Goal: Task Accomplishment & Management: Manage account settings

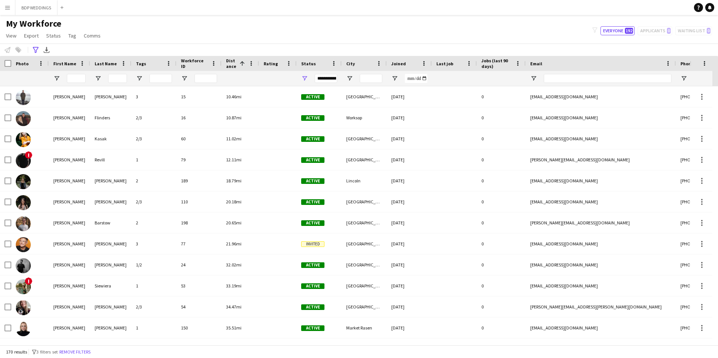
click at [394, 61] on span "Joined" at bounding box center [398, 64] width 15 height 6
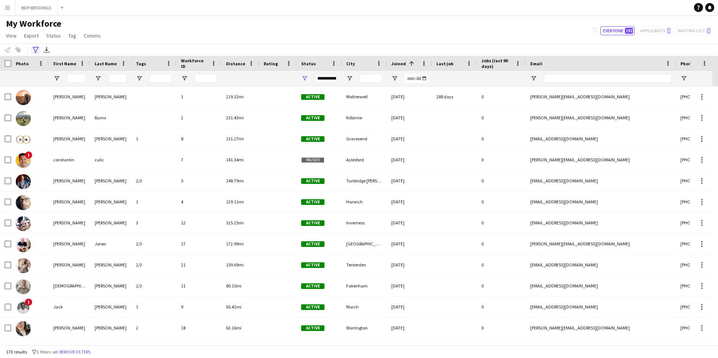
click at [32, 51] on div "Advanced filters" at bounding box center [35, 49] width 9 height 9
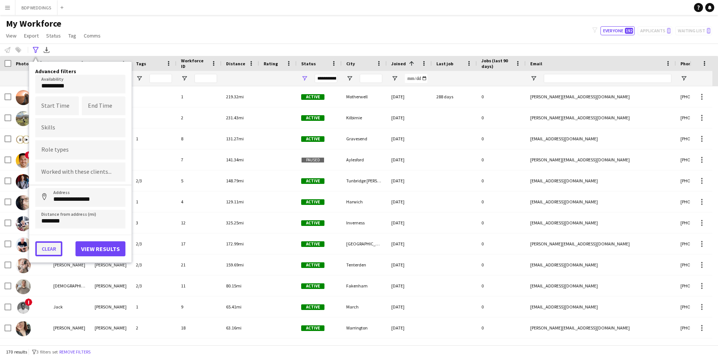
click at [51, 245] on button "Clear" at bounding box center [48, 248] width 27 height 15
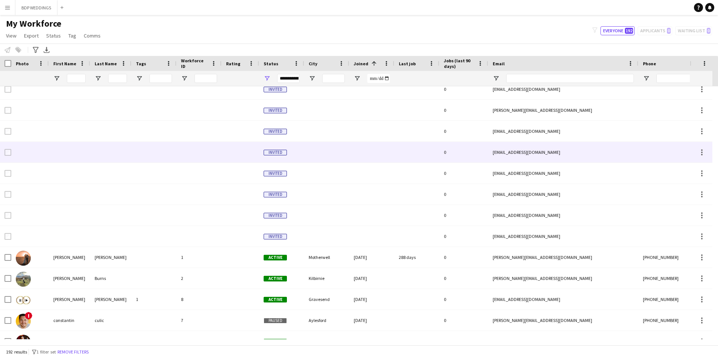
scroll to position [150, 0]
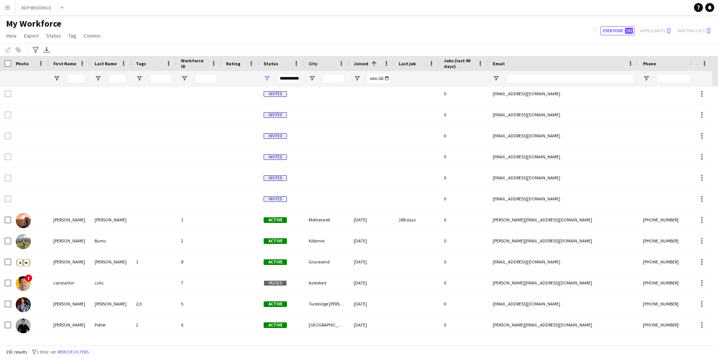
click at [363, 63] on span "Joined" at bounding box center [361, 64] width 15 height 6
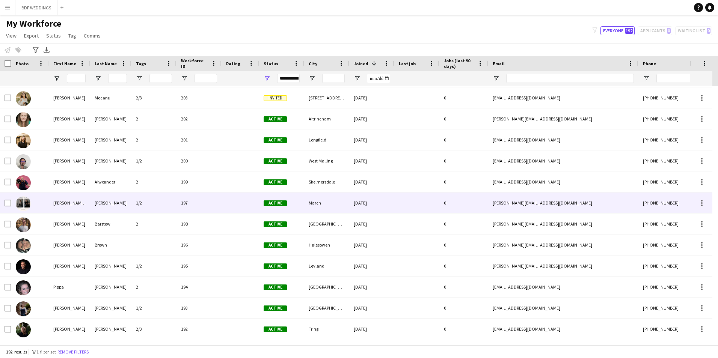
scroll to position [0, 0]
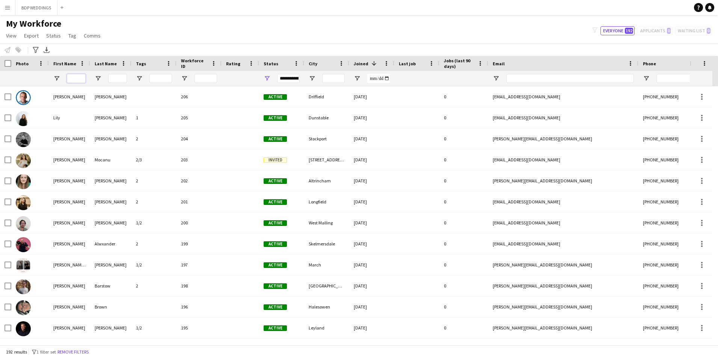
click at [72, 80] on input "First Name Filter Input" at bounding box center [76, 78] width 19 height 9
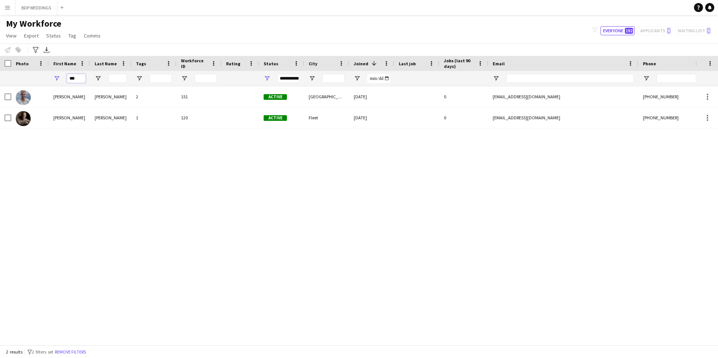
type input "***"
click at [91, 217] on div "Matt Hawkins 2 151 Active Swansea 12-02-2025 0 matt@compassandcrown.co.uk +4479…" at bounding box center [347, 212] width 695 height 253
drag, startPoint x: 78, startPoint y: 81, endPoint x: 63, endPoint y: 78, distance: 15.7
click at [63, 78] on div "***" at bounding box center [69, 78] width 41 height 15
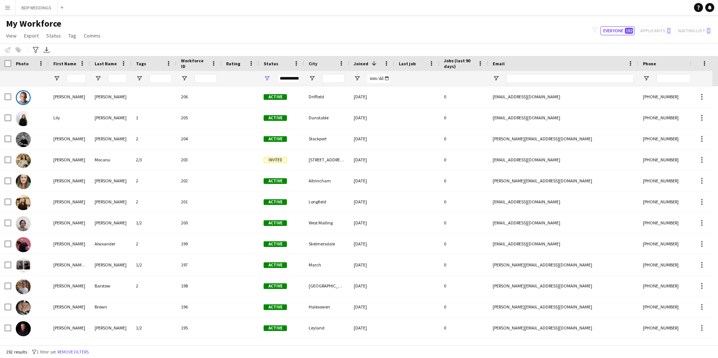
click at [363, 64] on span "Joined" at bounding box center [361, 64] width 15 height 6
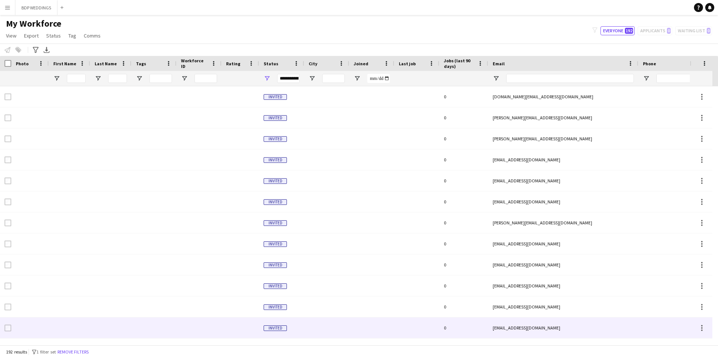
click at [516, 329] on div "[EMAIL_ADDRESS][DOMAIN_NAME]" at bounding box center [563, 327] width 150 height 21
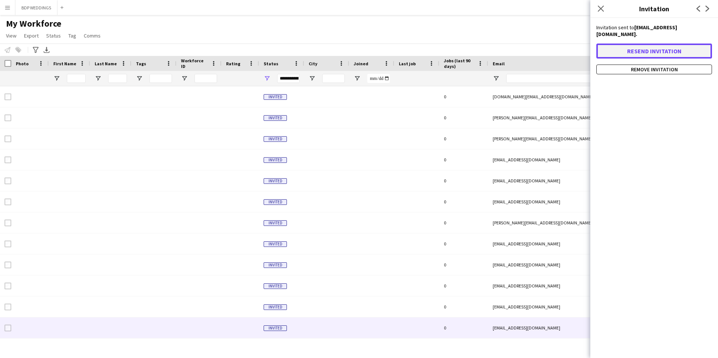
click at [648, 53] on button "Resend invitation" at bounding box center [654, 51] width 116 height 15
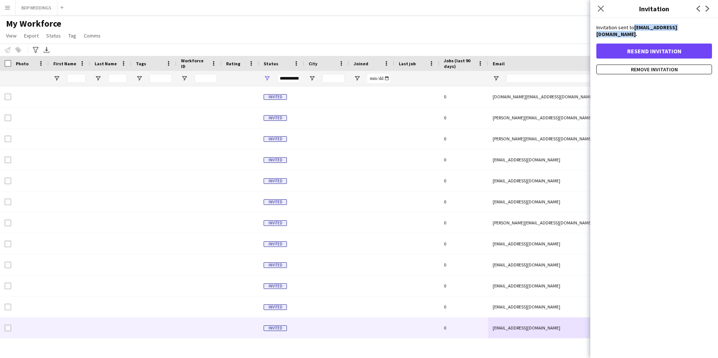
drag, startPoint x: 673, startPoint y: 34, endPoint x: 595, endPoint y: 34, distance: 77.3
click at [595, 34] on div "Invitation sent to info@matjamesphotography.com. Resend invitation Remove invit…" at bounding box center [654, 49] width 128 height 50
copy strong "[EMAIL_ADDRESS][DOMAIN_NAME]"
drag, startPoint x: 595, startPoint y: 34, endPoint x: 644, endPoint y: 108, distance: 88.6
click at [644, 108] on div "Invitation sent to info@matjamesphotography.com. Resend invitation Remove invit…" at bounding box center [654, 188] width 128 height 340
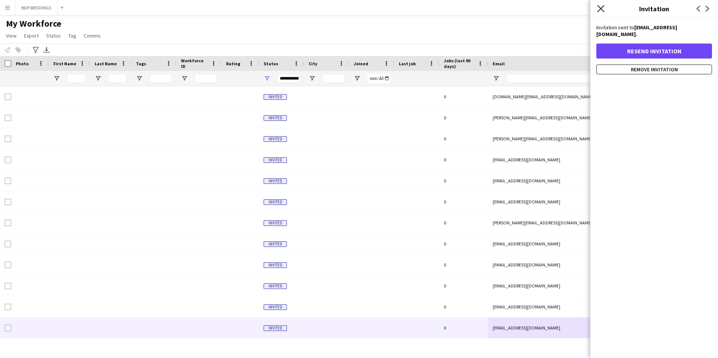
click at [603, 11] on icon at bounding box center [600, 8] width 7 height 7
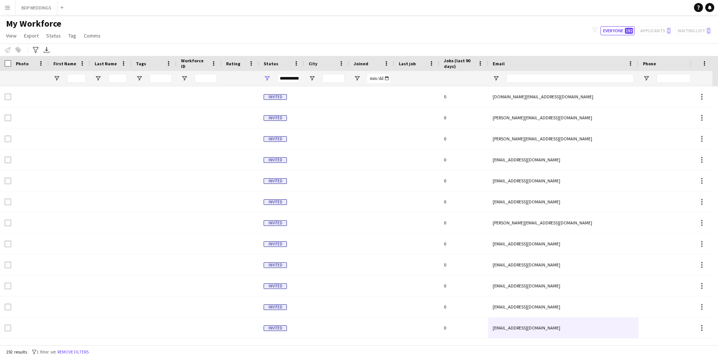
click at [7, 8] on app-icon "Menu" at bounding box center [8, 8] width 6 height 6
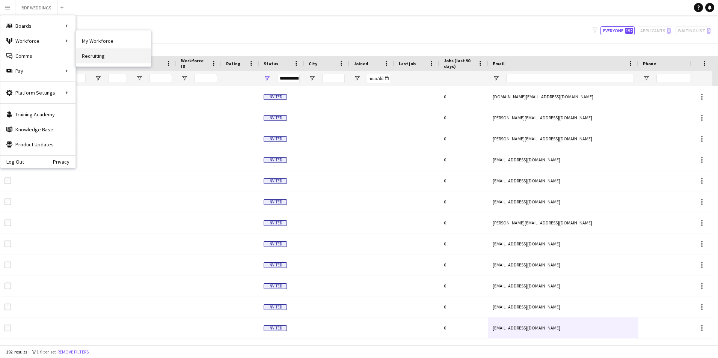
click at [93, 58] on link "Recruiting" at bounding box center [113, 55] width 75 height 15
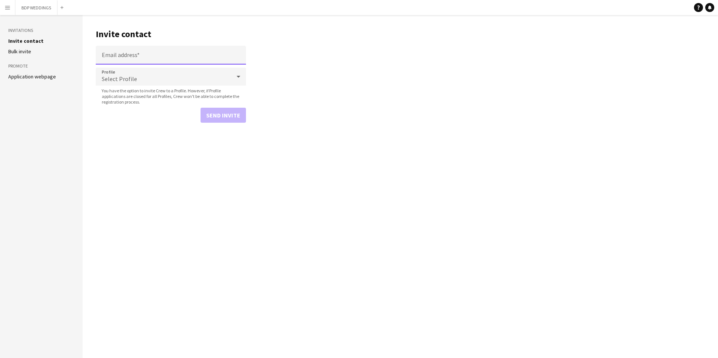
click at [123, 57] on input "Email address" at bounding box center [171, 55] width 150 height 19
paste input "**********"
type input "**********"
click at [130, 153] on main "**********" at bounding box center [400, 186] width 635 height 343
click at [126, 81] on span "Select Profile" at bounding box center [119, 79] width 35 height 8
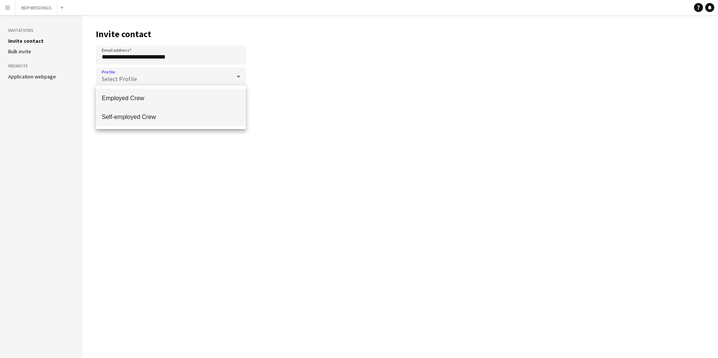
click at [122, 121] on mat-option "Self-employed Crew" at bounding box center [171, 116] width 150 height 19
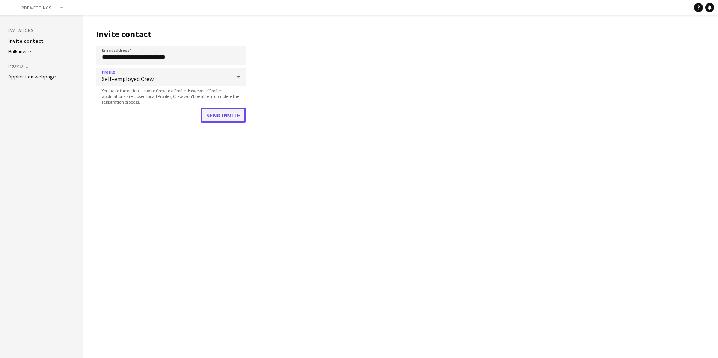
click at [220, 118] on button "Send invite" at bounding box center [222, 115] width 45 height 15
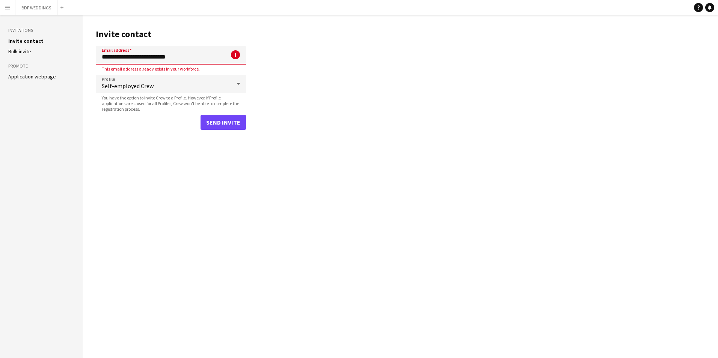
click at [9, 6] on app-icon "Menu" at bounding box center [8, 8] width 6 height 6
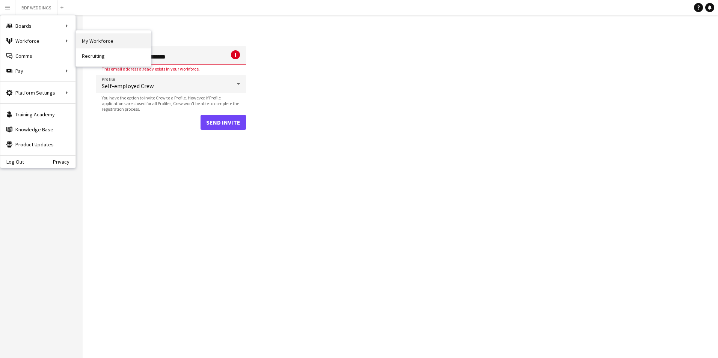
click at [95, 42] on link "My Workforce" at bounding box center [113, 40] width 75 height 15
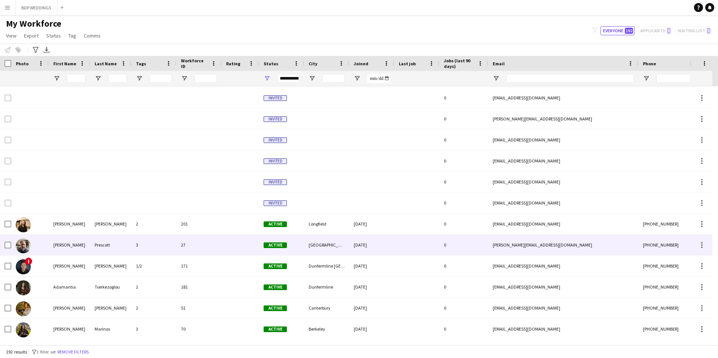
scroll to position [113, 0]
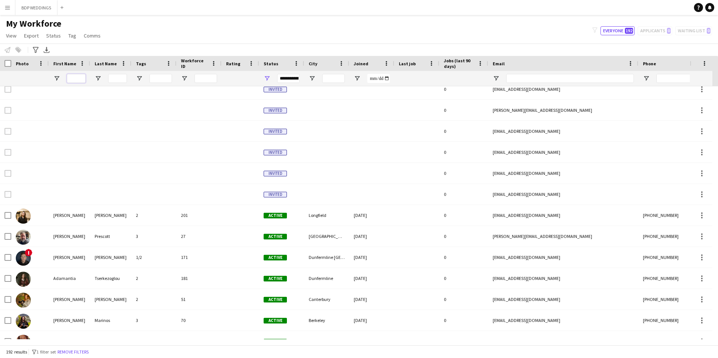
click at [77, 81] on input "First Name Filter Input" at bounding box center [76, 78] width 19 height 9
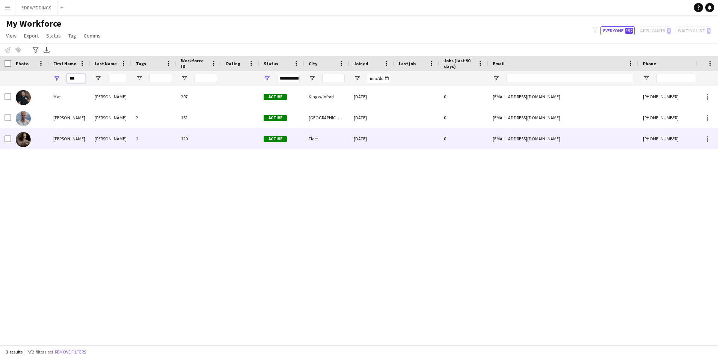
type input "***"
click at [362, 187] on div "[PERSON_NAME] 207 Active [GEOGRAPHIC_DATA] [DATE] 0 [EMAIL_ADDRESS][DOMAIN_NAME…" at bounding box center [347, 212] width 695 height 253
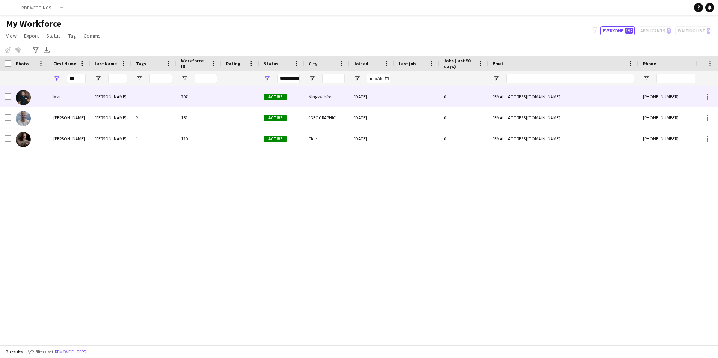
click at [424, 98] on div at bounding box center [416, 96] width 45 height 21
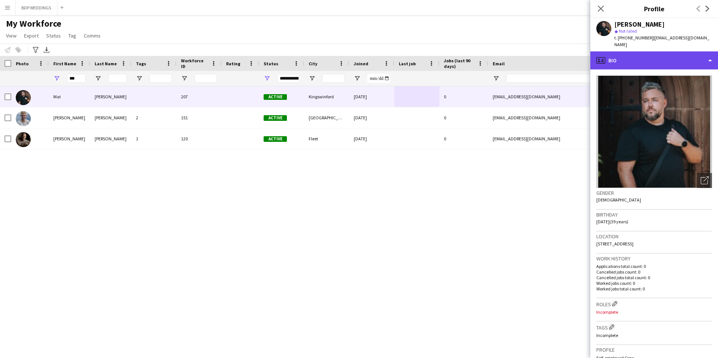
click at [708, 58] on div "profile Bio" at bounding box center [654, 60] width 128 height 18
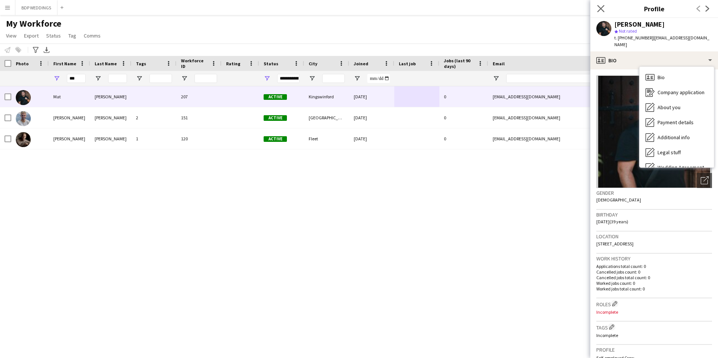
click at [605, 11] on app-icon "Close pop-in" at bounding box center [600, 8] width 11 height 11
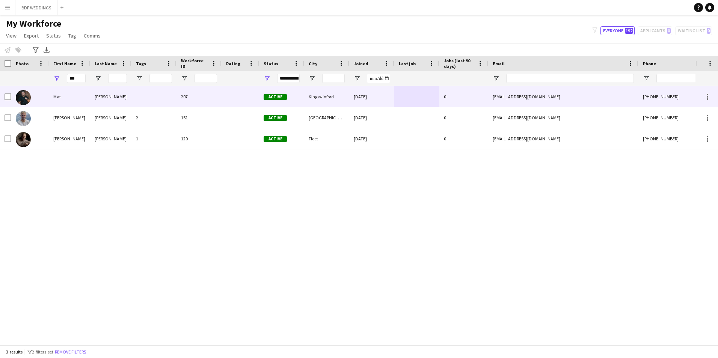
click at [375, 96] on div "[DATE]" at bounding box center [371, 96] width 45 height 21
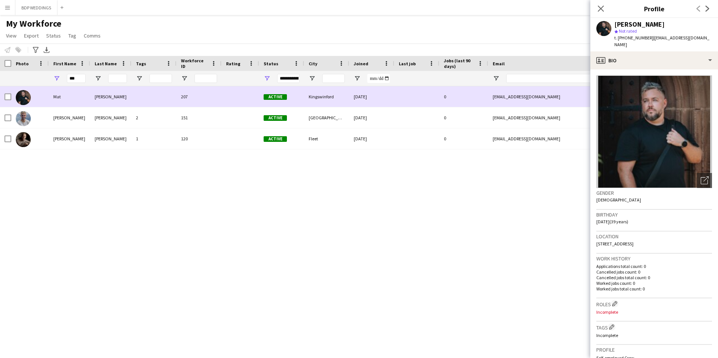
click at [375, 96] on div "[DATE]" at bounding box center [371, 96] width 45 height 21
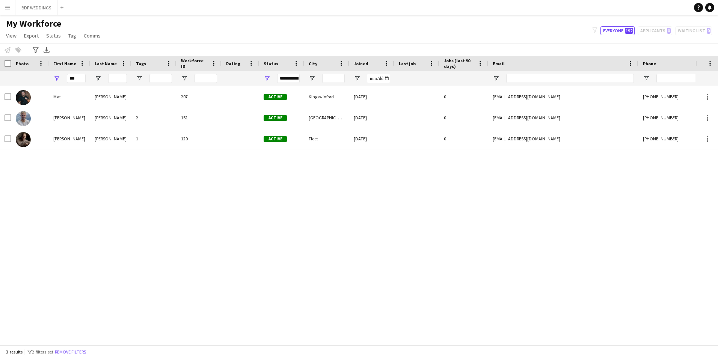
click at [8, 12] on button "Menu" at bounding box center [7, 7] width 15 height 15
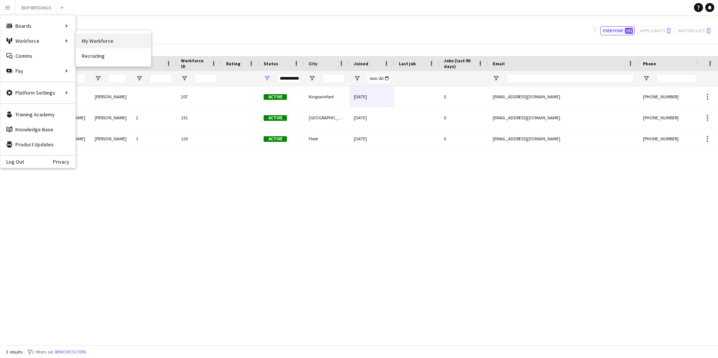
click at [93, 41] on link "My Workforce" at bounding box center [113, 40] width 75 height 15
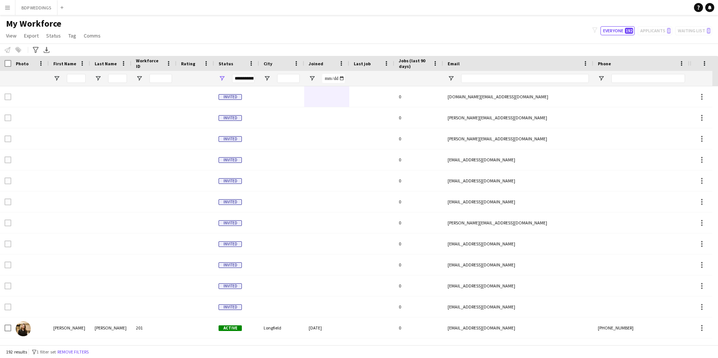
type input "***"
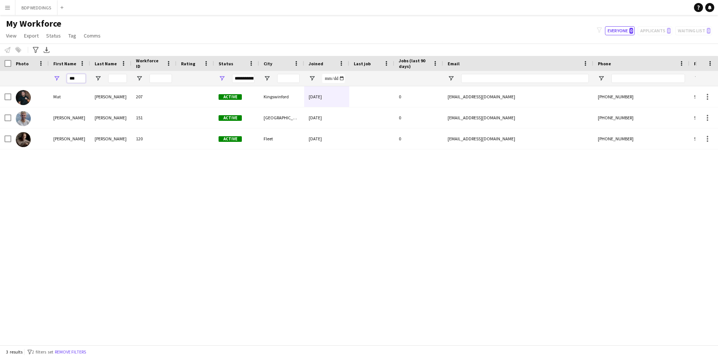
drag, startPoint x: 83, startPoint y: 77, endPoint x: 65, endPoint y: 75, distance: 18.4
click at [65, 75] on div "***" at bounding box center [69, 78] width 41 height 15
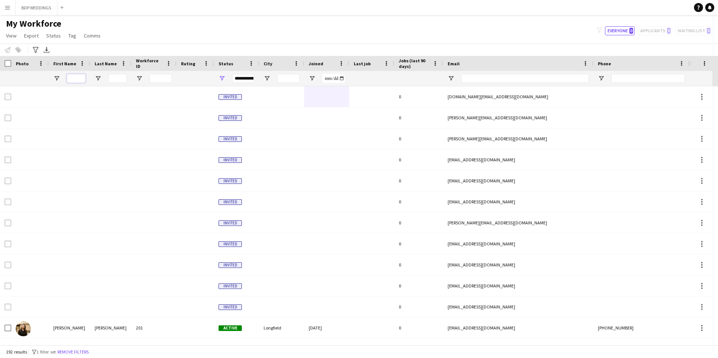
click at [75, 78] on input "First Name Filter Input" at bounding box center [76, 78] width 19 height 9
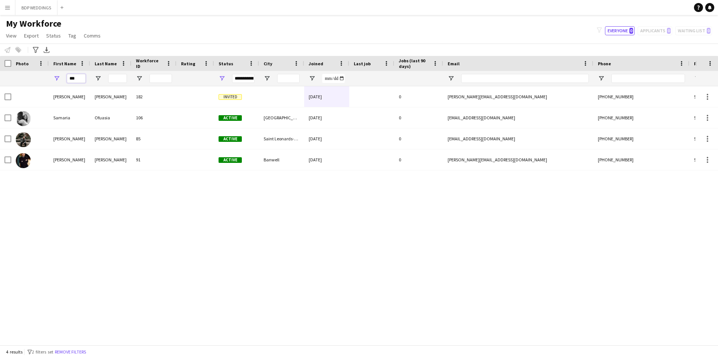
type input "***"
click at [130, 231] on div "[PERSON_NAME] 182 Invited [DATE] 0 [PERSON_NAME][EMAIL_ADDRESS][DOMAIN_NAME] [P…" at bounding box center [347, 212] width 695 height 253
drag, startPoint x: 78, startPoint y: 80, endPoint x: 58, endPoint y: 78, distance: 20.4
click at [58, 78] on div "***" at bounding box center [69, 78] width 41 height 15
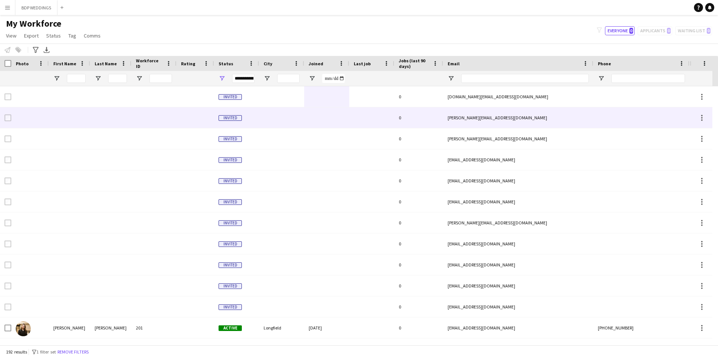
click at [479, 119] on div "[PERSON_NAME][EMAIL_ADDRESS][DOMAIN_NAME]" at bounding box center [518, 117] width 150 height 21
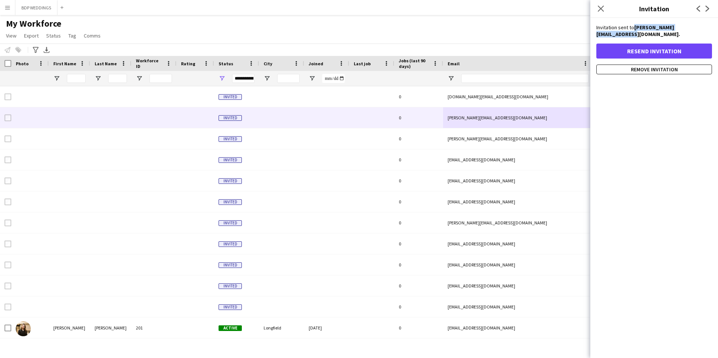
drag, startPoint x: 634, startPoint y: 26, endPoint x: 707, endPoint y: 29, distance: 72.9
click at [680, 29] on strong "[PERSON_NAME][EMAIL_ADDRESS][DOMAIN_NAME]." at bounding box center [638, 31] width 84 height 14
copy strong "[PERSON_NAME][EMAIL_ADDRESS][DOMAIN_NAME]"
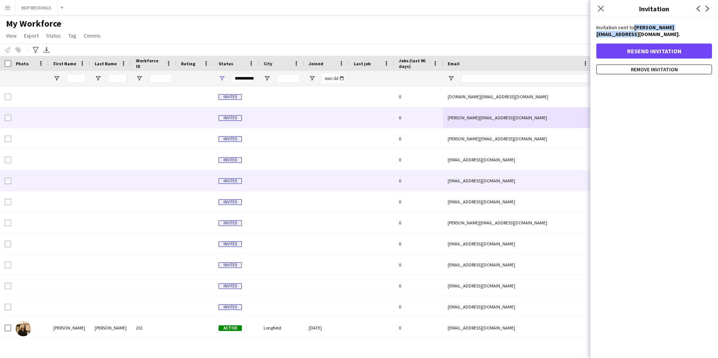
click at [352, 185] on div at bounding box center [371, 180] width 45 height 21
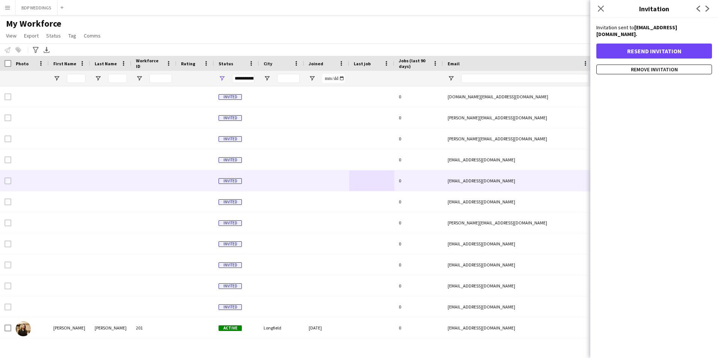
drag, startPoint x: 682, startPoint y: 35, endPoint x: 597, endPoint y: 34, distance: 84.8
click at [597, 34] on strong "[EMAIL_ADDRESS][DOMAIN_NAME]." at bounding box center [636, 31] width 81 height 14
copy strong "[EMAIL_ADDRESS][DOMAIN_NAME]"
click at [636, 53] on button "Resend invitation" at bounding box center [654, 51] width 116 height 15
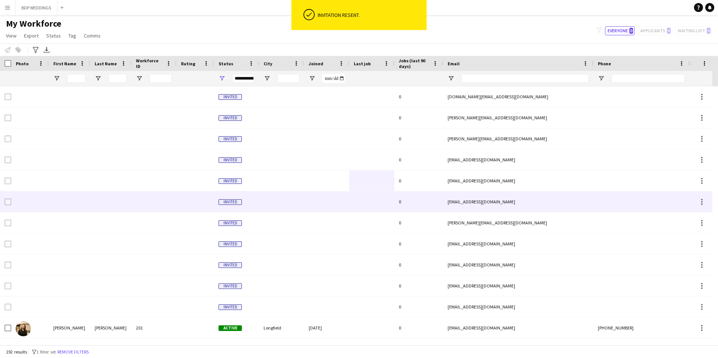
click at [459, 206] on div "[EMAIL_ADDRESS][DOMAIN_NAME]" at bounding box center [518, 201] width 150 height 21
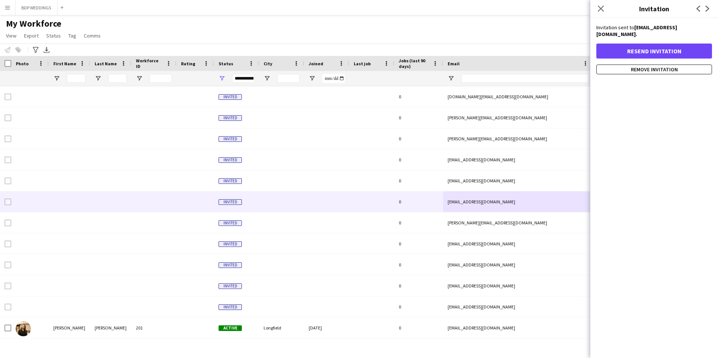
drag, startPoint x: 683, startPoint y: 35, endPoint x: 449, endPoint y: 89, distance: 239.7
click at [596, 33] on div "Invitation sent to [EMAIL_ADDRESS][DOMAIN_NAME]. Resend invitation Remove invit…" at bounding box center [654, 49] width 128 height 50
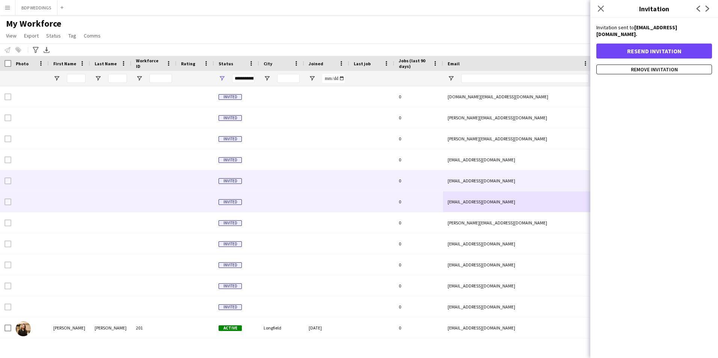
copy strong "[EMAIL_ADDRESS][DOMAIN_NAME]"
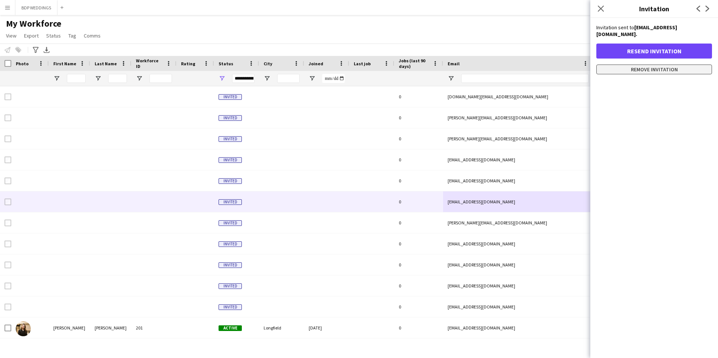
click at [643, 72] on button "Remove invitation" at bounding box center [654, 70] width 116 height 10
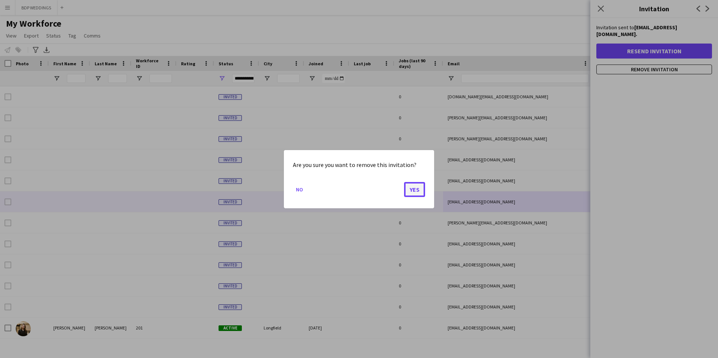
click at [415, 191] on button "Yes" at bounding box center [414, 189] width 21 height 15
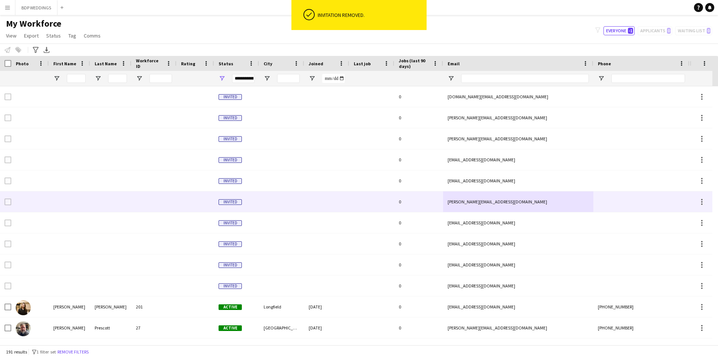
click at [482, 202] on div "[PERSON_NAME][EMAIL_ADDRESS][DOMAIN_NAME]" at bounding box center [518, 201] width 150 height 21
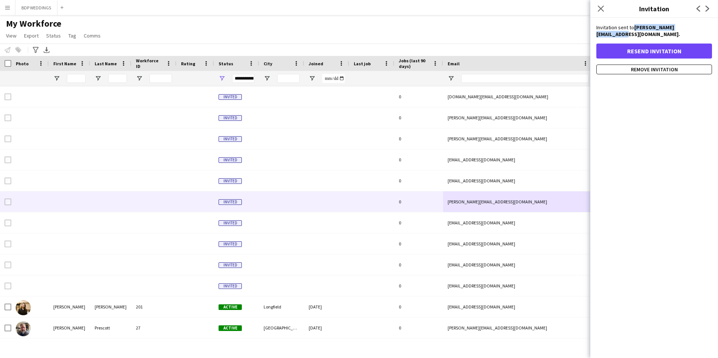
drag, startPoint x: 692, startPoint y: 27, endPoint x: 635, endPoint y: 28, distance: 57.8
click at [635, 28] on strong "[PERSON_NAME][EMAIL_ADDRESS][DOMAIN_NAME]." at bounding box center [638, 31] width 84 height 14
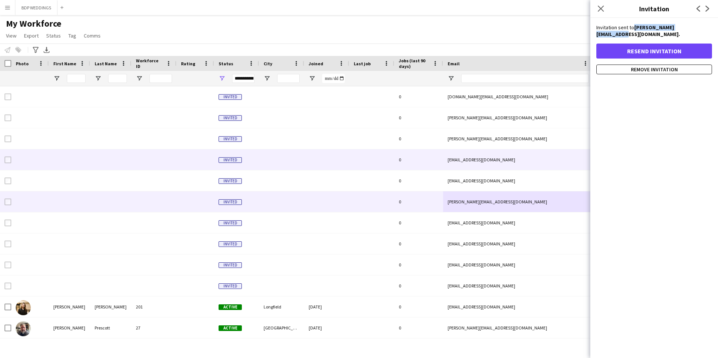
copy strong "[PERSON_NAME][EMAIL_ADDRESS][DOMAIN_NAME]"
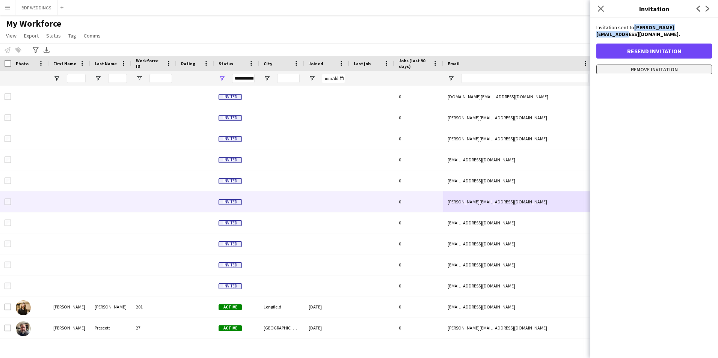
click at [658, 65] on button "Remove invitation" at bounding box center [654, 70] width 116 height 10
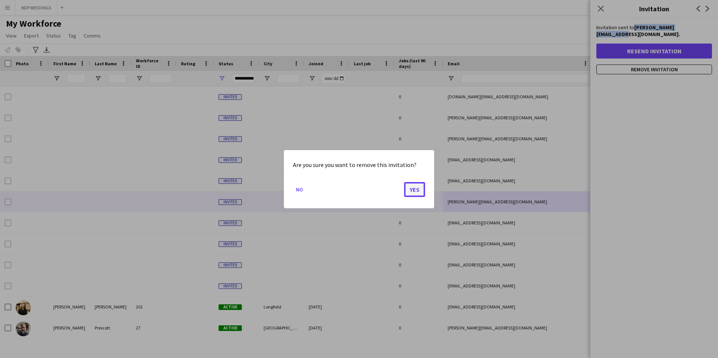
click at [414, 192] on button "Yes" at bounding box center [414, 189] width 21 height 15
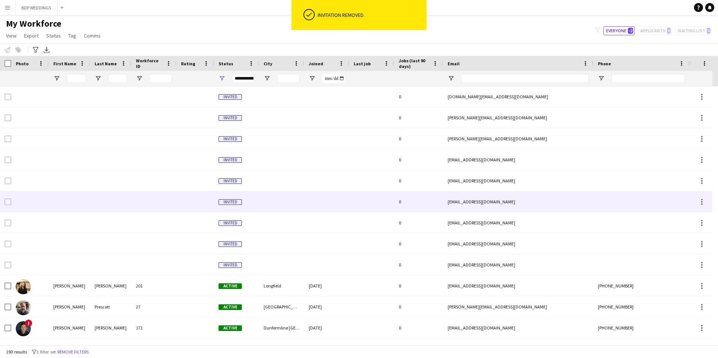
click at [468, 201] on div "[EMAIL_ADDRESS][DOMAIN_NAME]" at bounding box center [518, 201] width 150 height 21
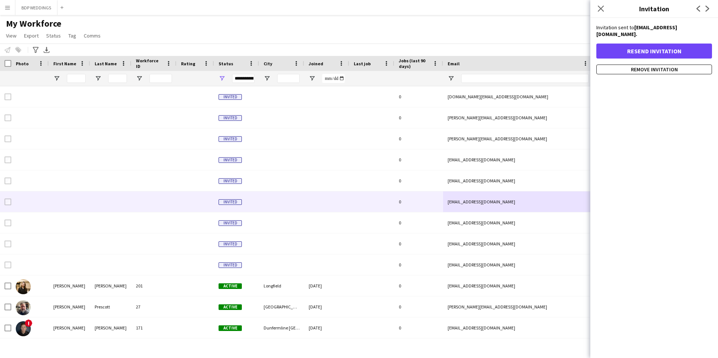
drag, startPoint x: 676, startPoint y: 33, endPoint x: 596, endPoint y: 36, distance: 80.0
click at [596, 36] on div "Invitation sent to [EMAIL_ADDRESS][DOMAIN_NAME]. Resend invitation Remove invit…" at bounding box center [654, 49] width 128 height 50
copy strong "[EMAIL_ADDRESS][DOMAIN_NAME]"
click at [656, 51] on button "Resend invitation" at bounding box center [654, 51] width 116 height 15
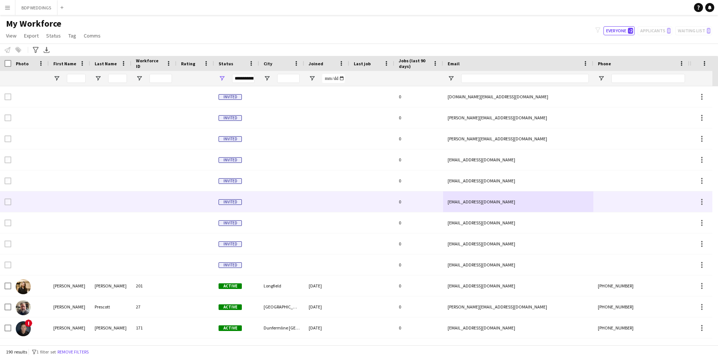
click at [550, 205] on div "[EMAIL_ADDRESS][DOMAIN_NAME]" at bounding box center [518, 201] width 150 height 21
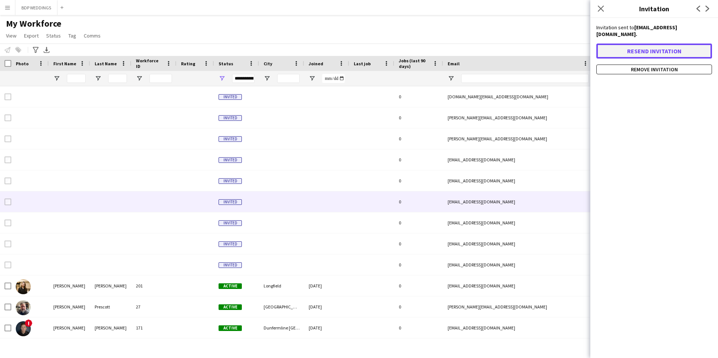
click at [649, 52] on button "Resend invitation" at bounding box center [654, 51] width 116 height 15
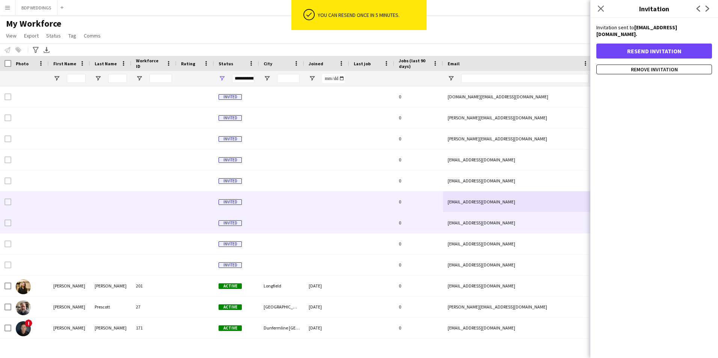
click at [484, 224] on div "[EMAIL_ADDRESS][DOMAIN_NAME]" at bounding box center [518, 222] width 150 height 21
